Goal: Transaction & Acquisition: Download file/media

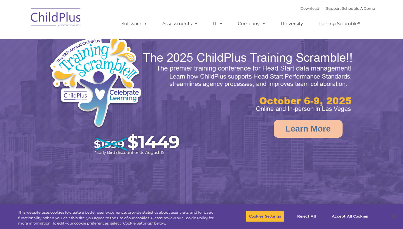
select select "MEDIUM"
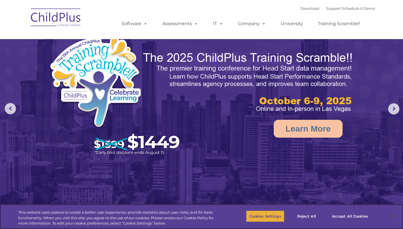
click at [268, 217] on button "Cookies Settings" at bounding box center [265, 217] width 38 height 12
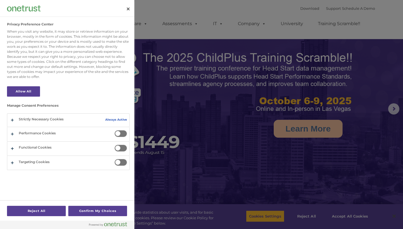
click at [346, 217] on div at bounding box center [201, 114] width 403 height 229
click at [106, 207] on button "Confirm My Choices" at bounding box center [97, 211] width 59 height 10
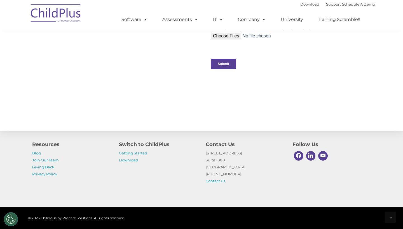
scroll to position [574, 0]
click at [137, 164] on p "Getting Started Download" at bounding box center [158, 157] width 78 height 14
click at [135, 161] on link "Download" at bounding box center [128, 160] width 19 height 4
click at [158, 148] on h4 "Switch to ChildPlus" at bounding box center [158, 145] width 78 height 8
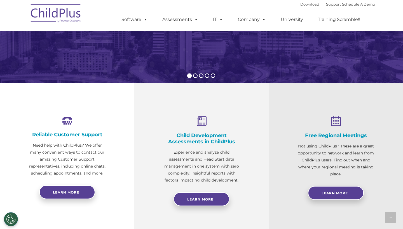
scroll to position [122, 0]
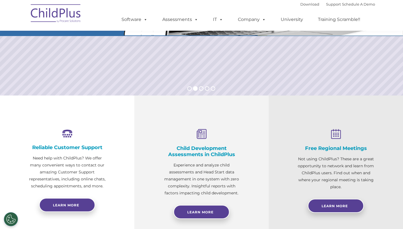
click at [78, 13] on img at bounding box center [56, 14] width 56 height 28
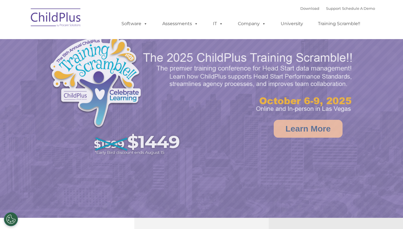
select select "MEDIUM"
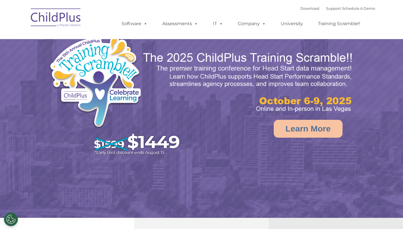
select select "MEDIUM"
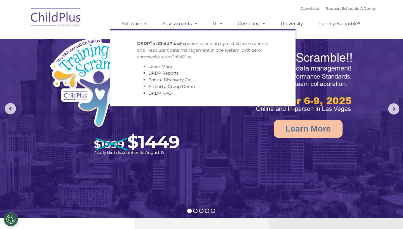
click at [163, 25] on link "Assessments" at bounding box center [180, 23] width 47 height 11
click at [141, 23] on link "Software" at bounding box center [134, 23] width 37 height 11
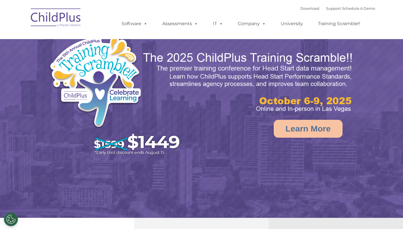
select select "MEDIUM"
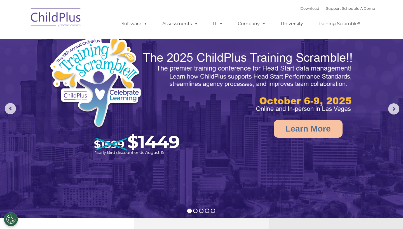
click at [67, 27] on img at bounding box center [56, 18] width 56 height 28
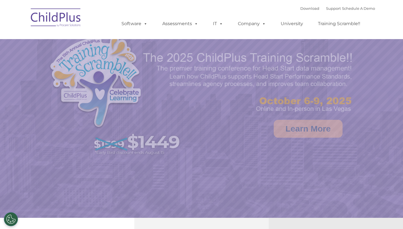
select select "MEDIUM"
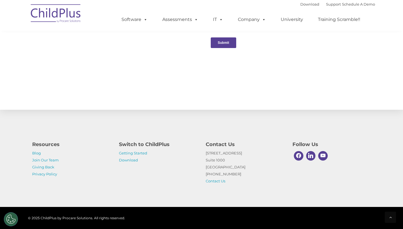
scroll to position [595, 0]
click at [123, 158] on link "Download" at bounding box center [128, 160] width 19 height 4
